Goal: Navigation & Orientation: Find specific page/section

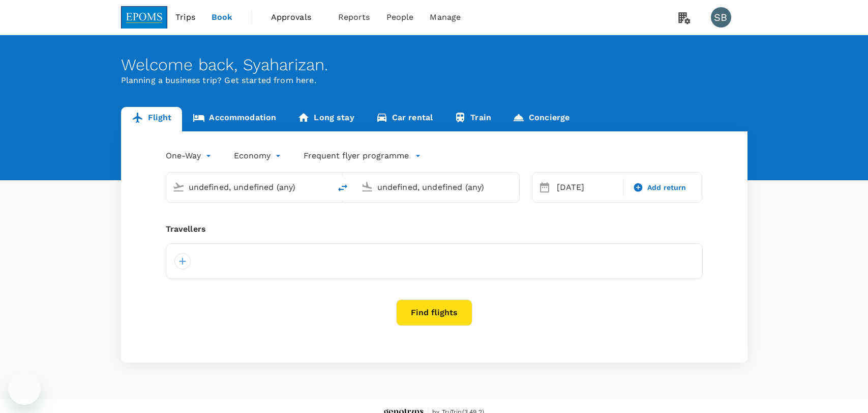
type input "Kuala Lumpur Intl ([GEOGRAPHIC_DATA])"
type input "Kuching Intl (KCH)"
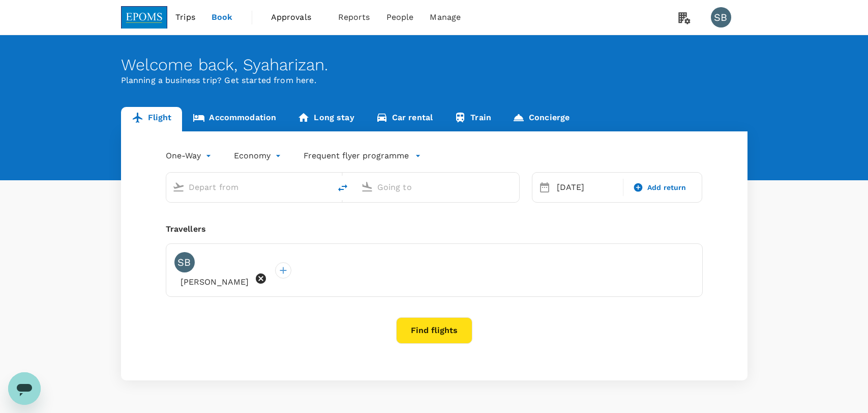
type input "Kuala Lumpur Intl ([GEOGRAPHIC_DATA])"
type input "Kuching Intl (KCH)"
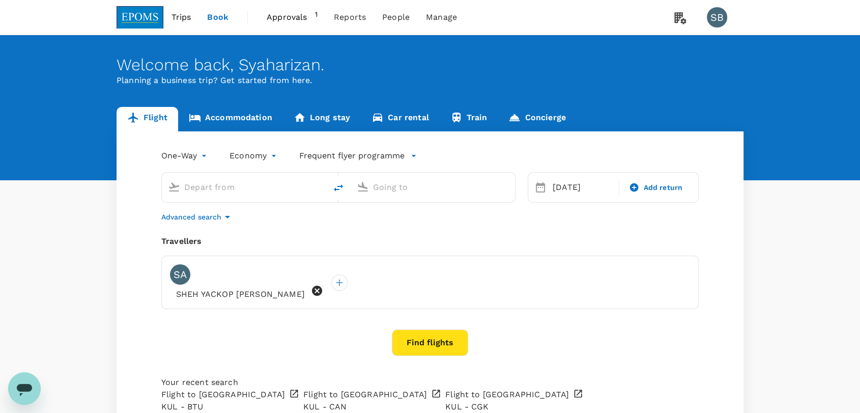
type input "Kuala Lumpur Intl ([GEOGRAPHIC_DATA])"
type input "Kuching Intl (KCH)"
click at [287, 16] on span "Approvals" at bounding box center [291, 17] width 48 height 12
